Goal: Information Seeking & Learning: Learn about a topic

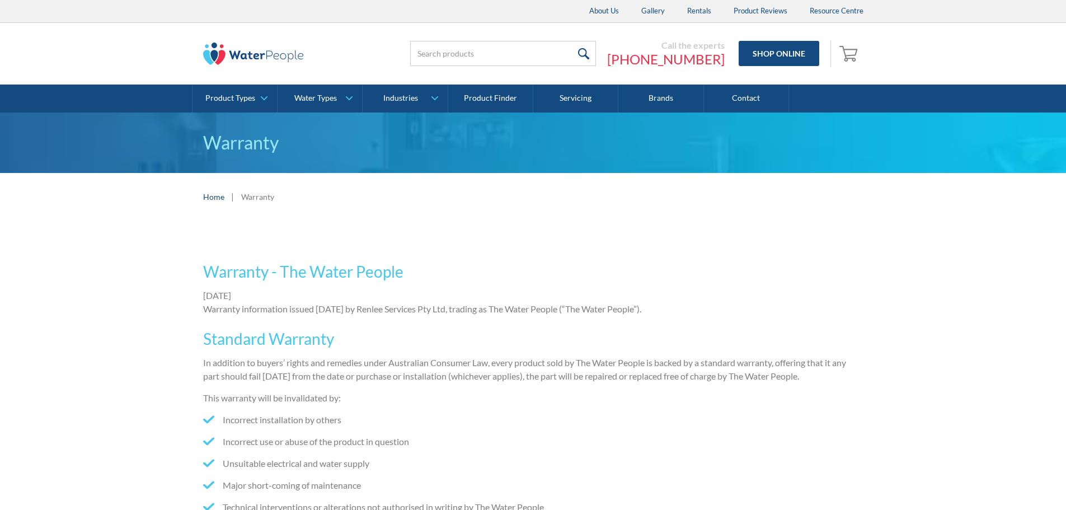
click at [674, 252] on div "Warranty - The Water People September 29, 2014 Warranty information issued 29 S…" at bounding box center [533, 428] width 661 height 359
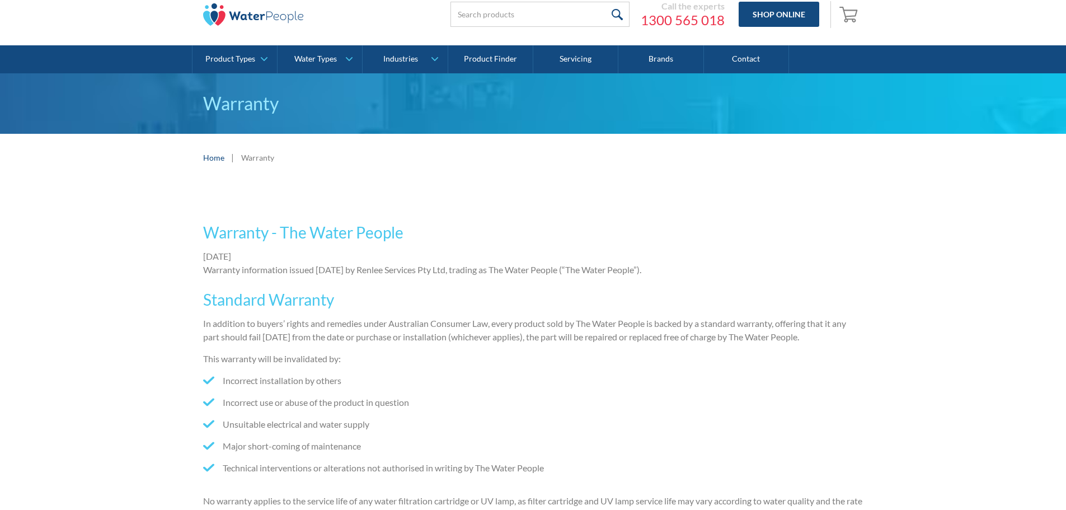
scroll to position [56, 0]
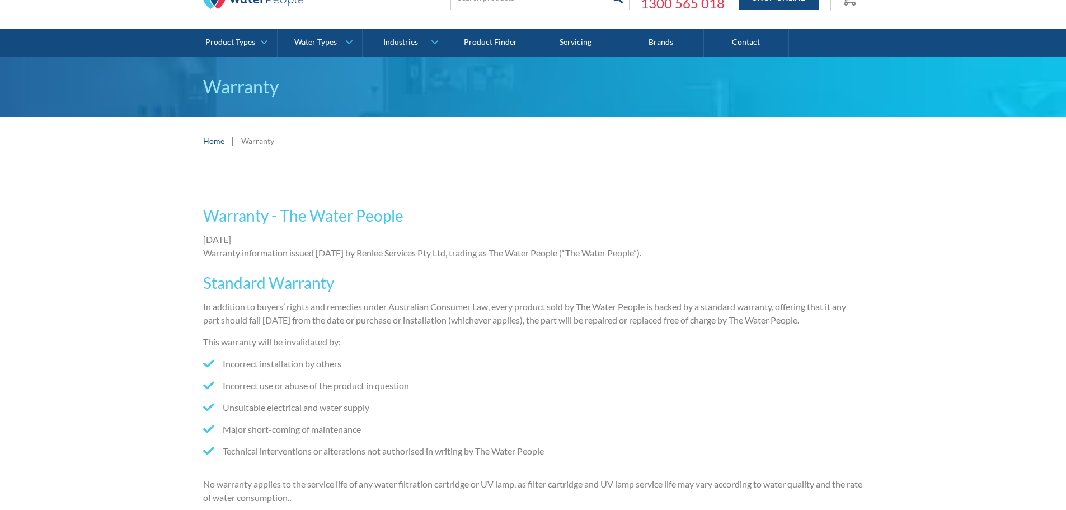
drag, startPoint x: 572, startPoint y: 374, endPoint x: 608, endPoint y: 357, distance: 40.6
click at [572, 373] on ul "Incorrect installation by others Incorrect use or abuse of the product in quest…" at bounding box center [533, 411] width 661 height 109
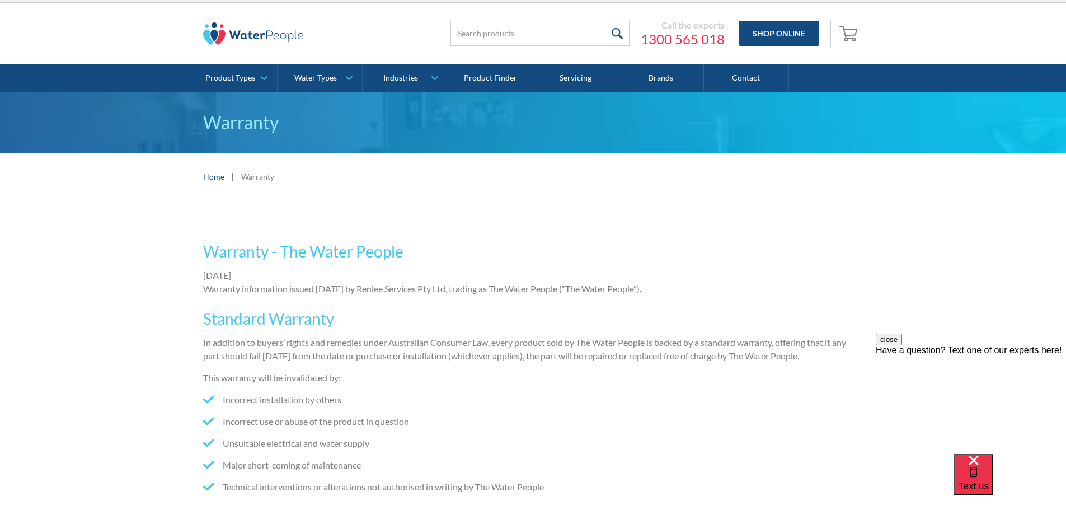
scroll to position [0, 0]
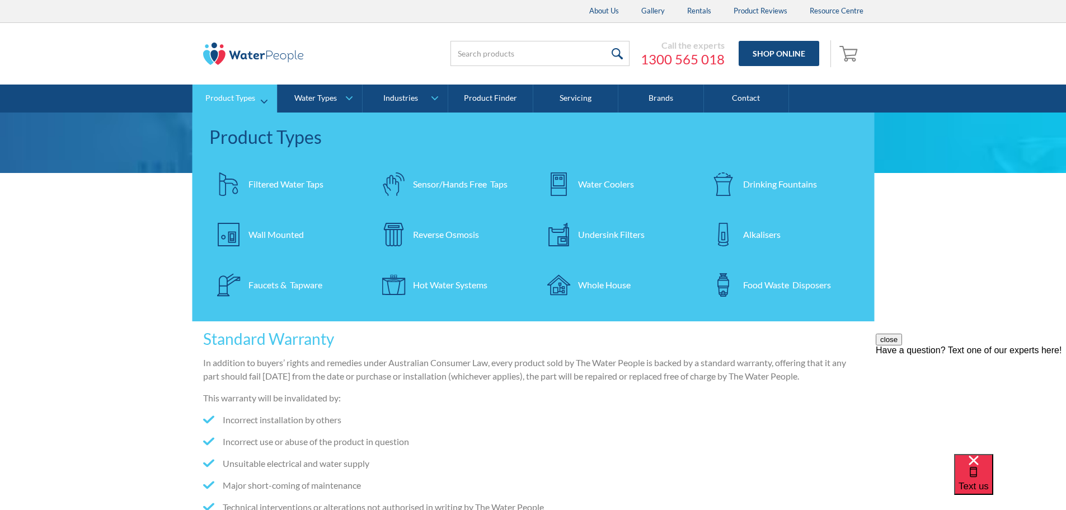
click at [249, 186] on div "Filtered Water Taps" at bounding box center [286, 183] width 75 height 13
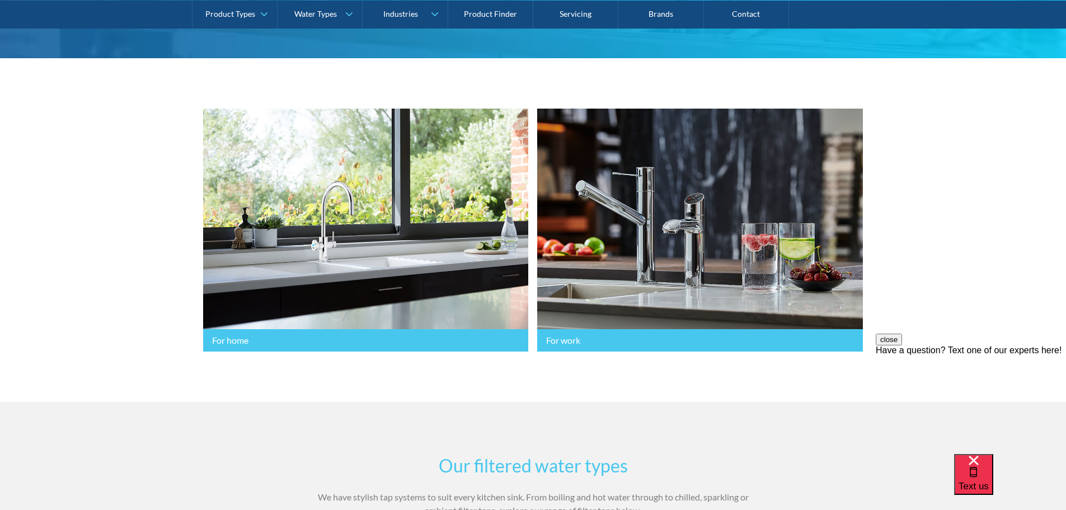
scroll to position [224, 0]
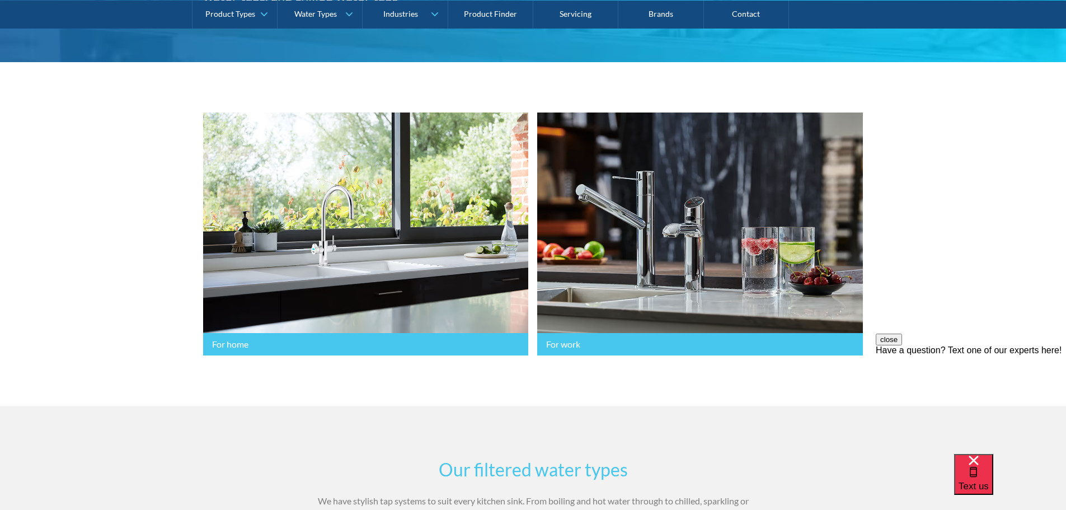
click at [902, 345] on button "close" at bounding box center [889, 340] width 26 height 12
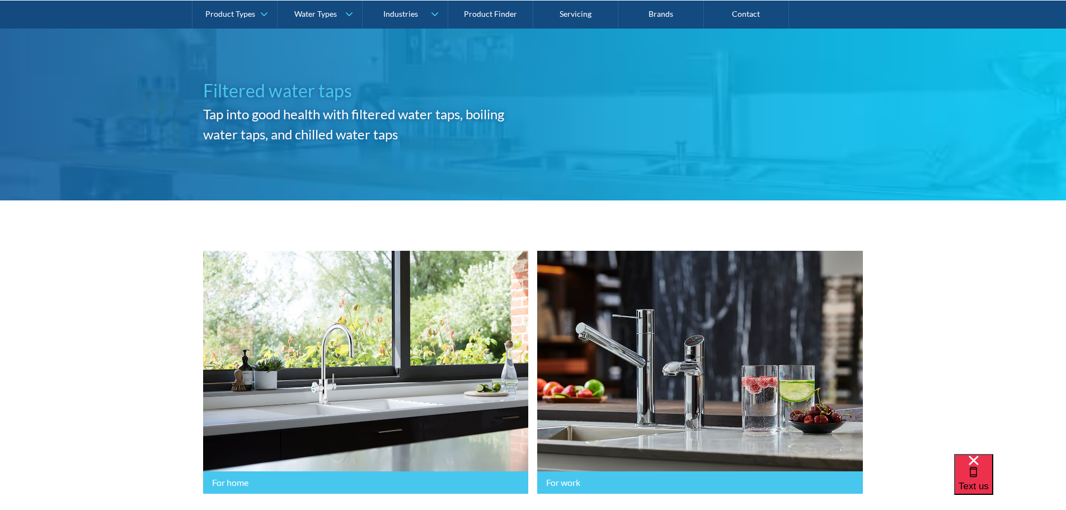
scroll to position [0, 0]
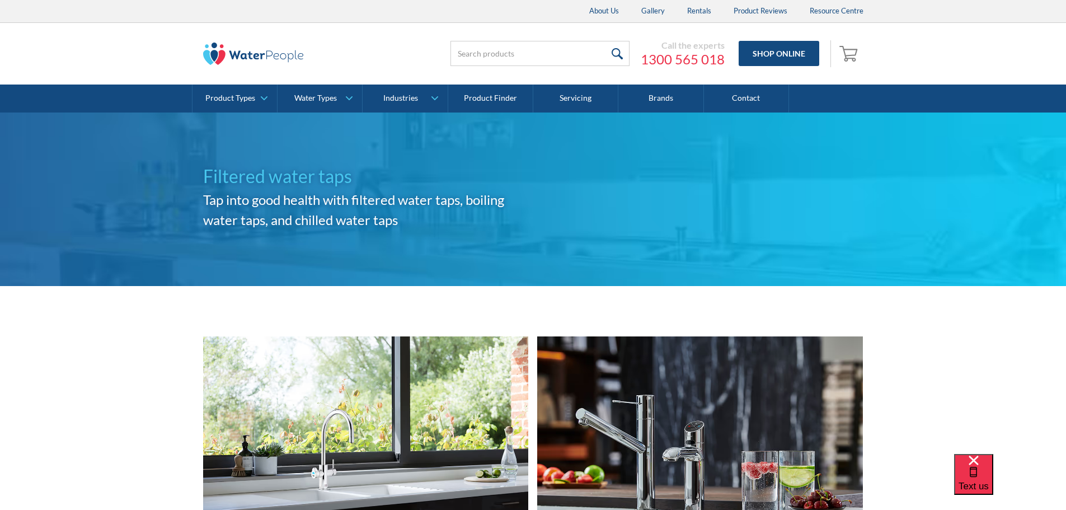
click at [1025, 208] on div "Filtered water taps Tap into good health with filtered water taps, boiling wate…" at bounding box center [533, 200] width 1066 height 174
click at [800, 210] on div "Filtered water taps Tap into good health with filtered water taps, boiling wate…" at bounding box center [533, 199] width 661 height 73
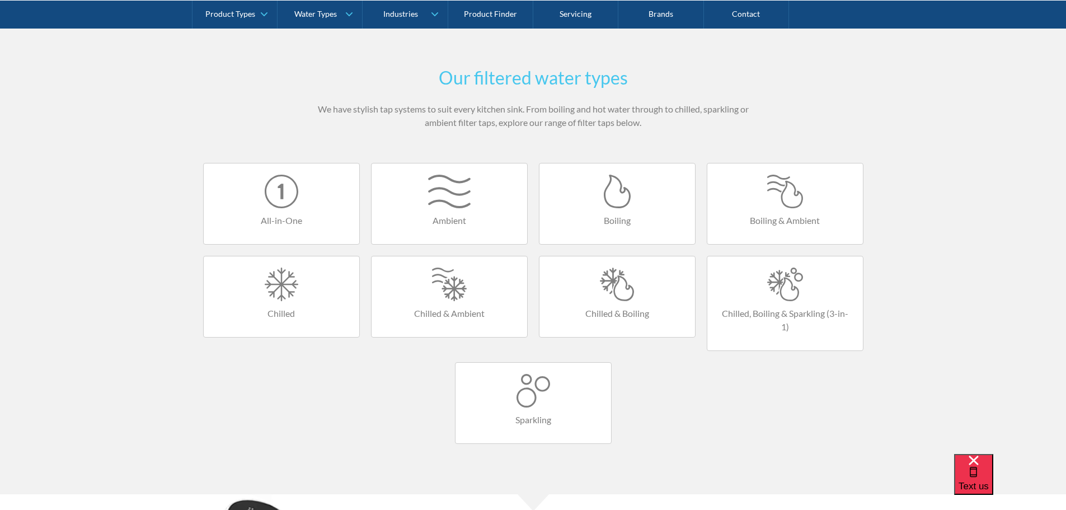
scroll to position [168, 0]
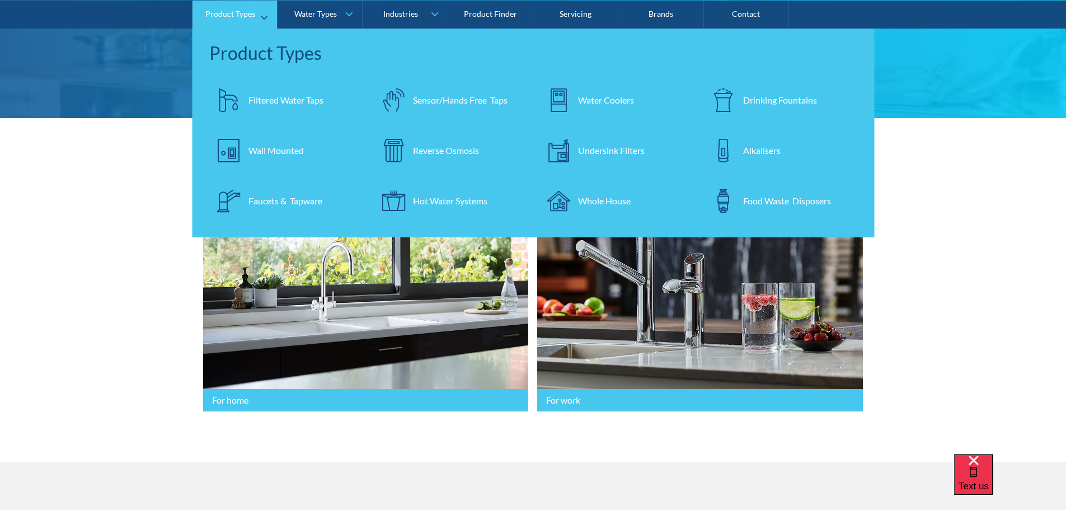
click at [288, 102] on div "Filtered Water Taps" at bounding box center [286, 99] width 75 height 13
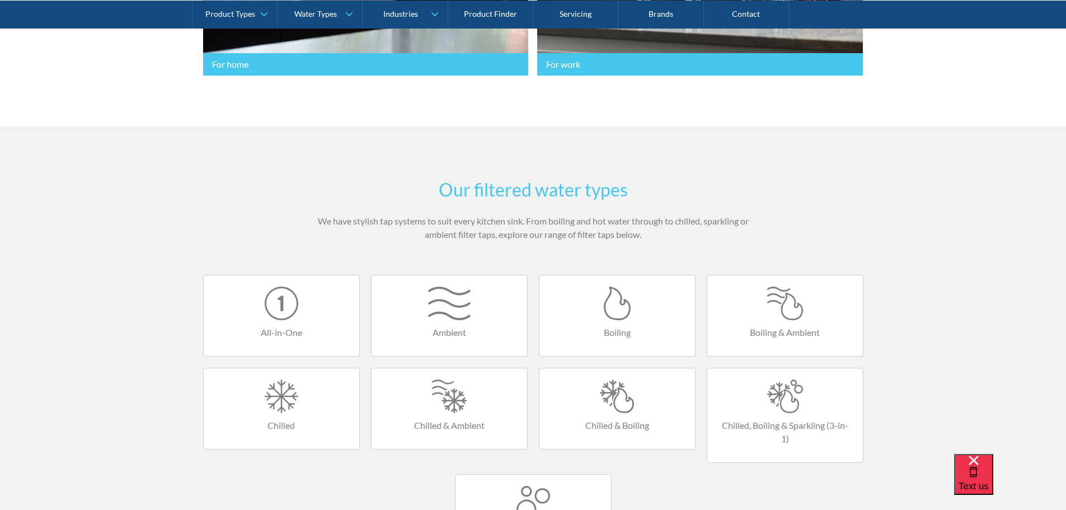
scroll to position [112, 0]
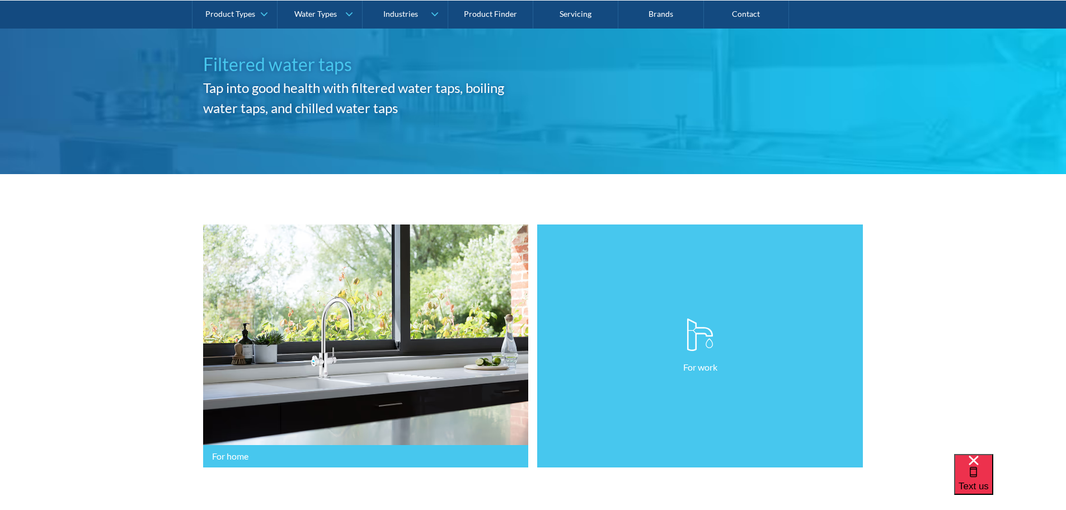
click at [673, 359] on link "For work" at bounding box center [700, 345] width 326 height 243
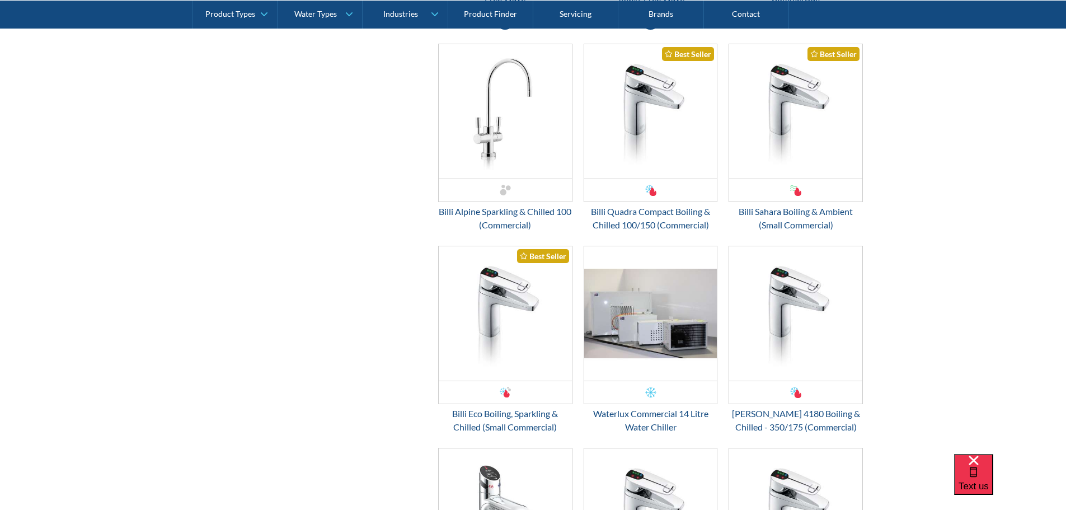
scroll to position [2015, 0]
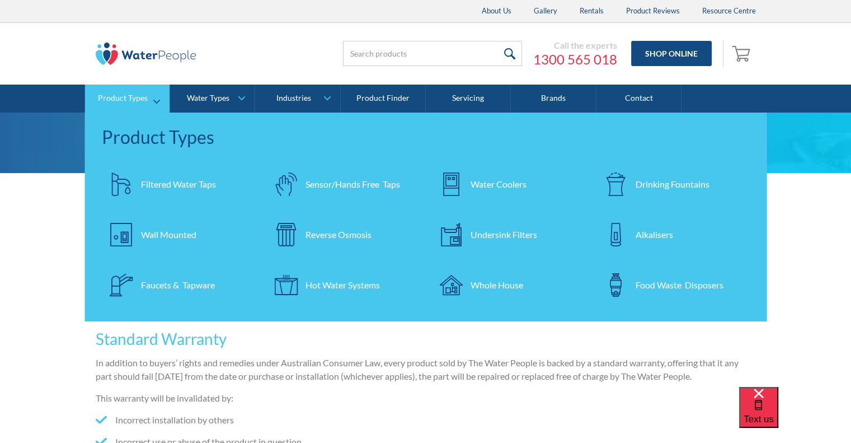
click at [150, 289] on div "Faucets & Tapware" at bounding box center [178, 284] width 74 height 13
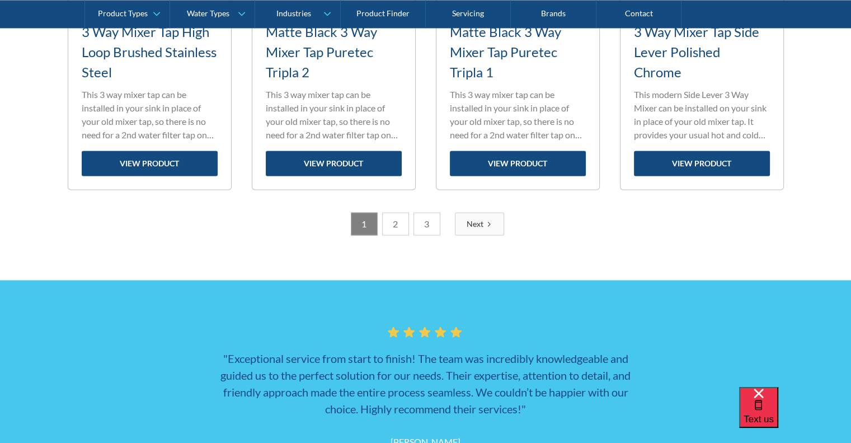
scroll to position [1623, 0]
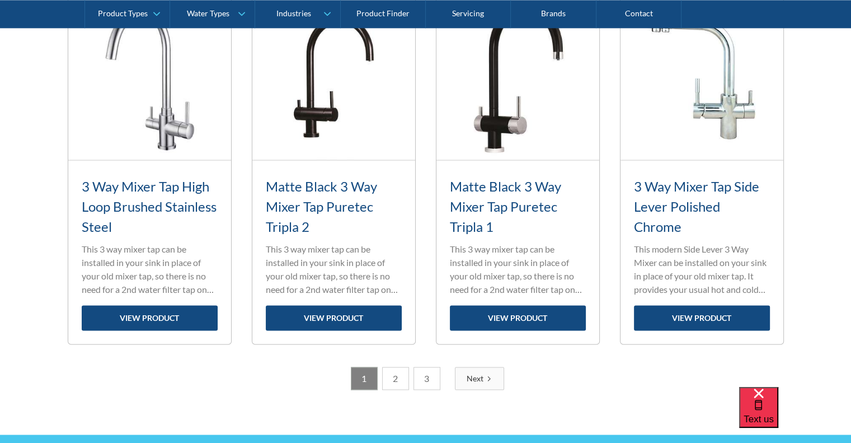
click at [383, 373] on link "2" at bounding box center [395, 378] width 27 height 23
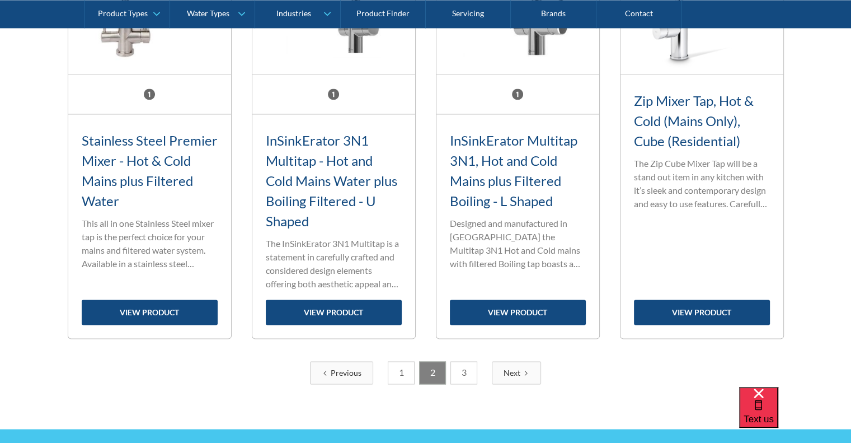
scroll to position [1755, 0]
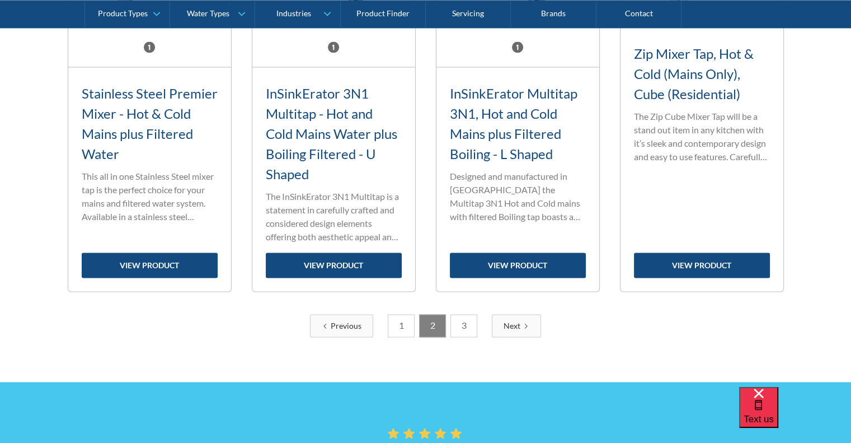
click at [469, 322] on link "3" at bounding box center [464, 325] width 27 height 23
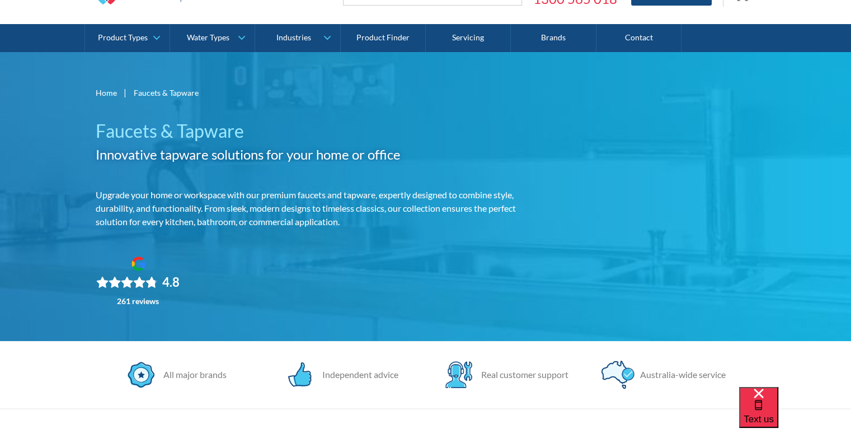
scroll to position [0, 0]
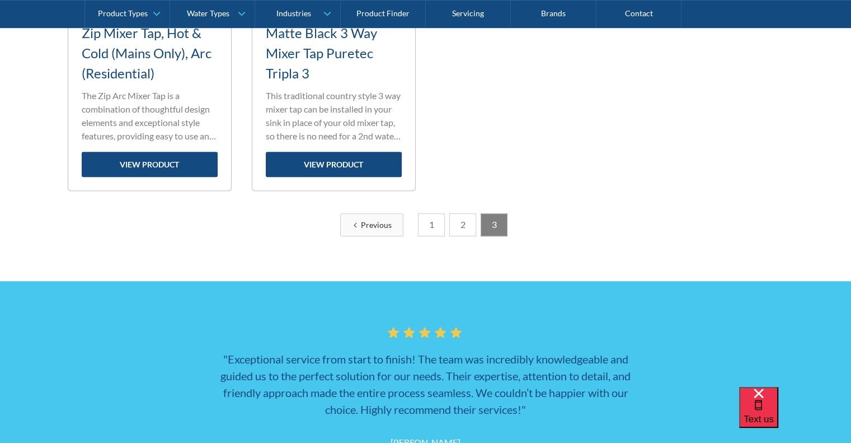
click at [425, 228] on link "1" at bounding box center [431, 224] width 27 height 23
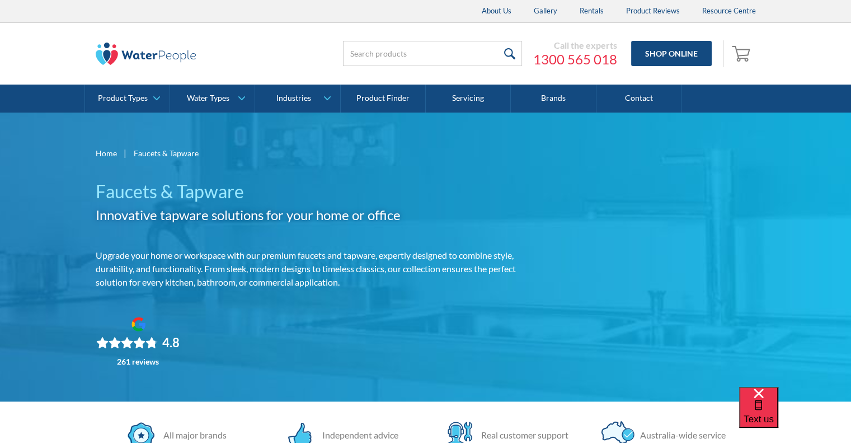
click at [607, 186] on div "Home | Faucets & Tapware Faucets & Tapware Innovative tapware solutions for you…" at bounding box center [426, 257] width 661 height 222
drag, startPoint x: 607, startPoint y: 328, endPoint x: 566, endPoint y: 345, distance: 44.2
click at [607, 328] on div "Home | Faucets & Tapware Faucets & Tapware Innovative tapware solutions for you…" at bounding box center [426, 257] width 661 height 222
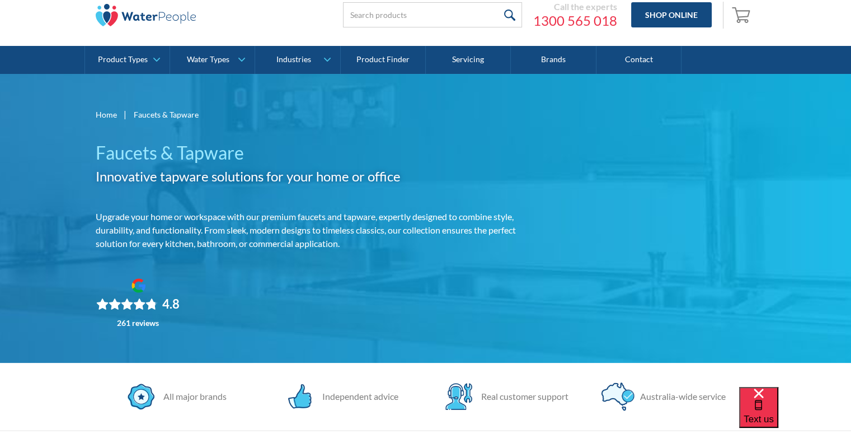
scroll to position [56, 0]
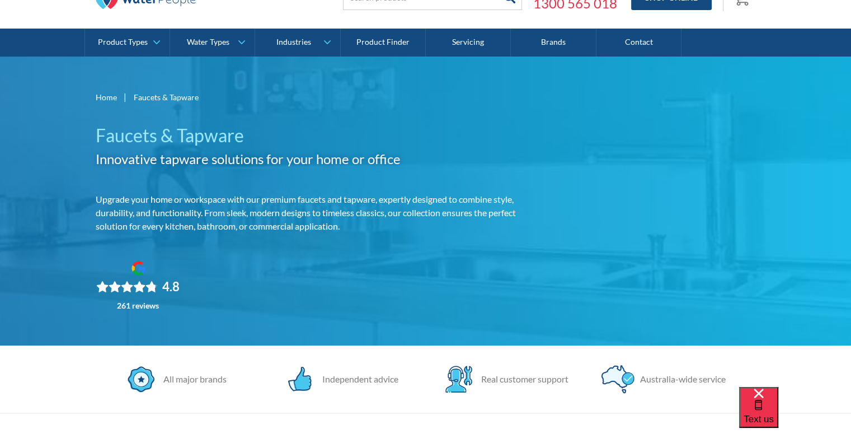
click at [631, 203] on div "Home | Faucets & Tapware Faucets & Tapware Innovative tapware solutions for you…" at bounding box center [426, 201] width 661 height 222
